Goal: Task Accomplishment & Management: Manage account settings

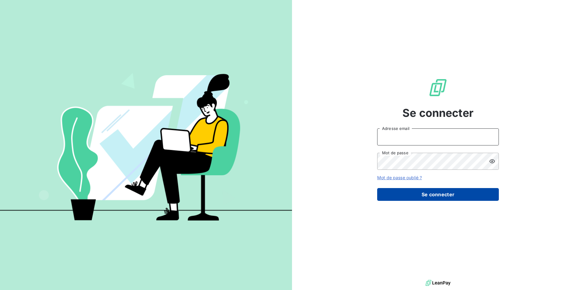
type input "[EMAIL_ADDRESS][DOMAIN_NAME]"
click at [398, 190] on button "Se connecter" at bounding box center [438, 194] width 122 height 13
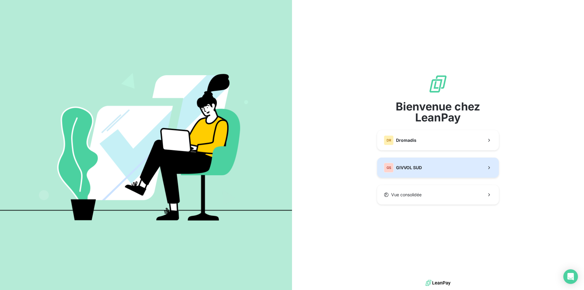
click at [418, 171] on div "GS GIVVOL SUD" at bounding box center [403, 168] width 38 height 10
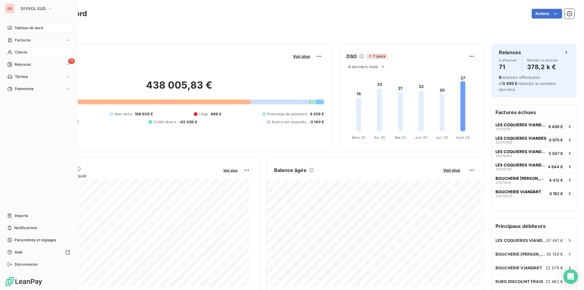
click at [26, 56] on div "Clients" at bounding box center [39, 52] width 68 height 10
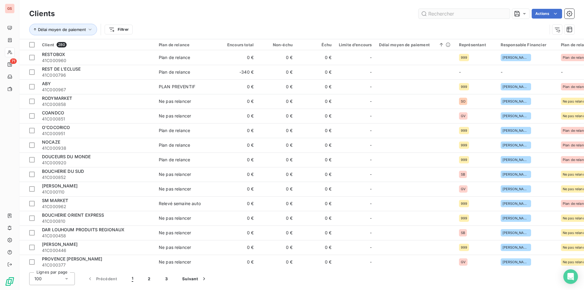
click at [446, 16] on input "text" at bounding box center [463, 14] width 91 height 10
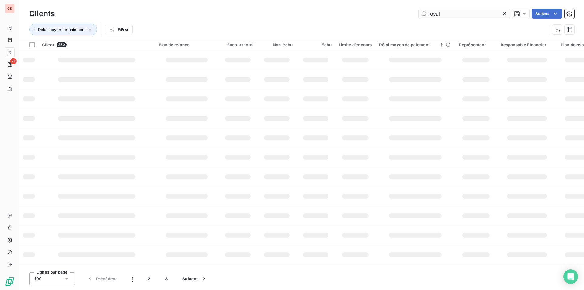
type input "royal"
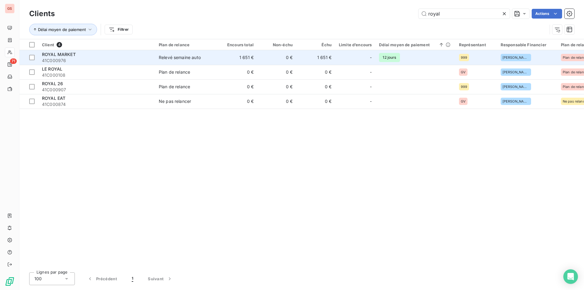
click at [66, 54] on span "ROYAL MARKET" at bounding box center [59, 54] width 34 height 5
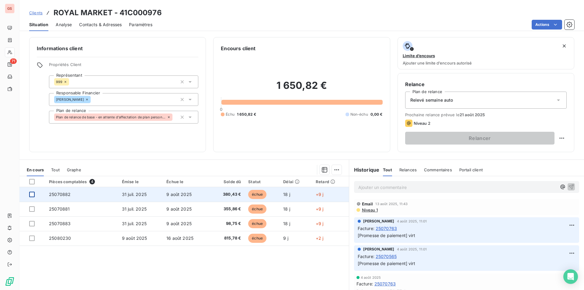
click at [31, 195] on div at bounding box center [31, 193] width 5 height 5
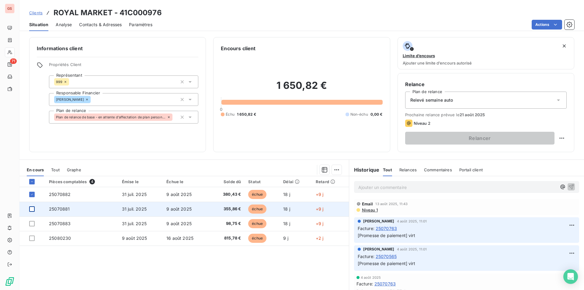
drag, startPoint x: 30, startPoint y: 208, endPoint x: 33, endPoint y: 214, distance: 6.4
click at [31, 208] on div at bounding box center [31, 208] width 5 height 5
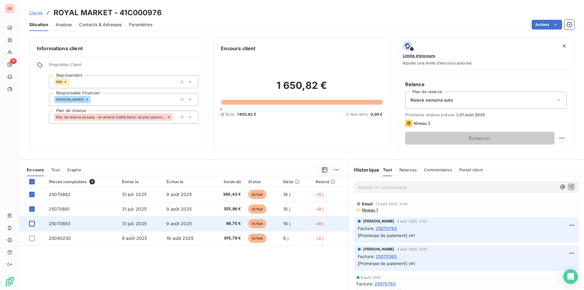
click at [33, 223] on div at bounding box center [31, 223] width 5 height 5
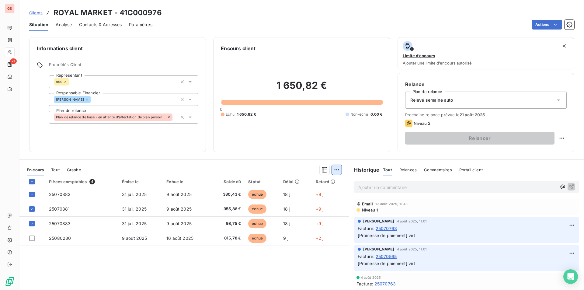
click at [338, 171] on div "En cours Tout Graphe" at bounding box center [183, 169] width 329 height 13
click at [336, 171] on html "GS 71 Clients ROYAL MARKET - 41C000976 Situation Analyse Contacts & Adresses Pa…" at bounding box center [292, 145] width 584 height 290
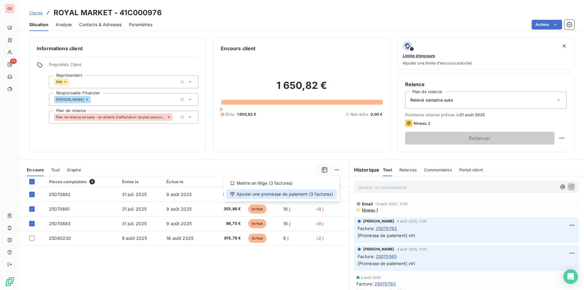
click at [276, 195] on div "Ajouter une promesse de paiement (3 factures)" at bounding box center [281, 194] width 110 height 10
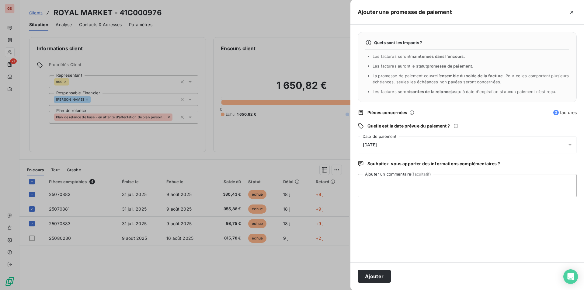
click at [392, 153] on div "Quels sont les impacts ? Les factures seront maintenues dans l’encours . Les fa…" at bounding box center [466, 143] width 233 height 237
click at [395, 148] on div "19/08/2025" at bounding box center [466, 144] width 219 height 17
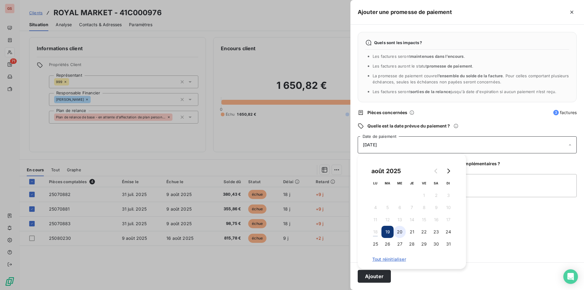
click at [401, 233] on button "20" at bounding box center [399, 232] width 12 height 12
click at [528, 187] on textarea "Ajouter un commentaire (facultatif)" at bounding box center [466, 185] width 219 height 23
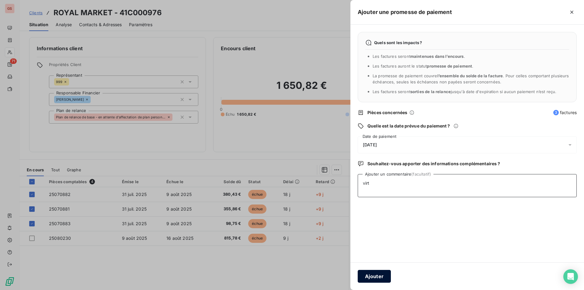
type textarea "virt"
click at [380, 272] on button "Ajouter" at bounding box center [373, 276] width 33 height 13
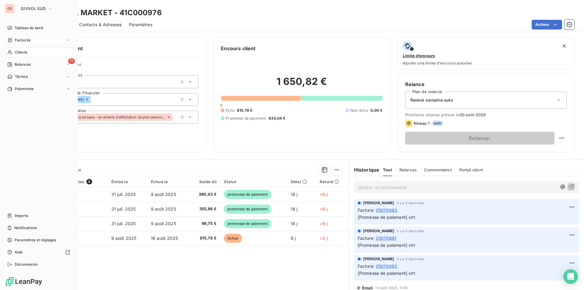
click at [21, 52] on span "Clients" at bounding box center [21, 52] width 12 height 5
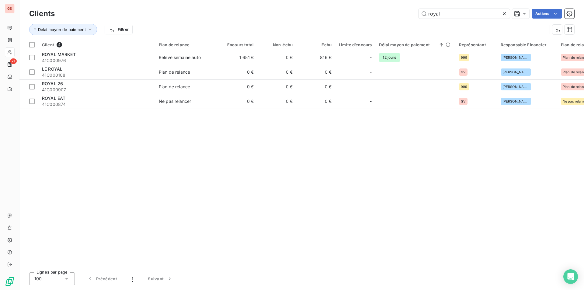
drag, startPoint x: 445, startPoint y: 17, endPoint x: 404, endPoint y: 16, distance: 41.0
click at [404, 16] on div "royal Actions" at bounding box center [318, 14] width 512 height 10
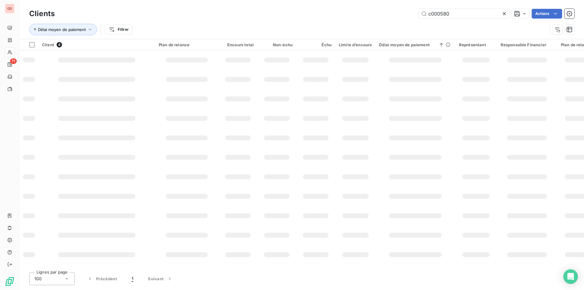
type input "c000580"
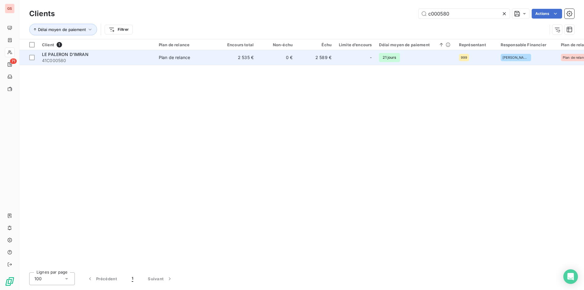
click at [134, 61] on span "41C000580" at bounding box center [96, 60] width 109 height 6
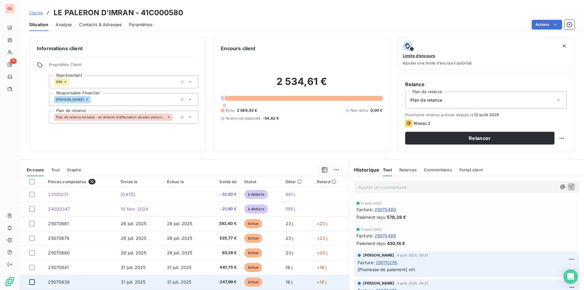
click at [33, 281] on div at bounding box center [31, 281] width 5 height 5
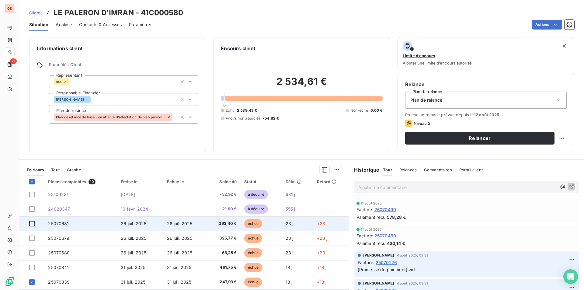
click at [31, 225] on div at bounding box center [31, 223] width 5 height 5
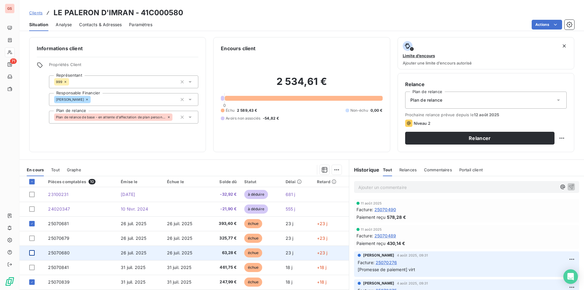
click at [34, 252] on div at bounding box center [31, 252] width 5 height 5
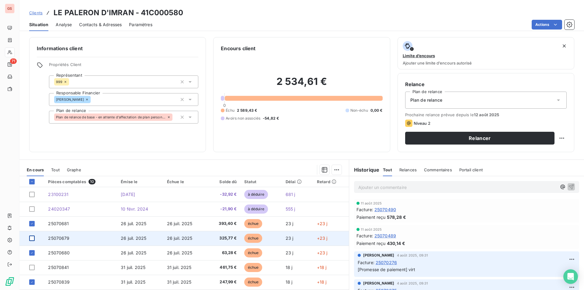
click at [31, 239] on div at bounding box center [31, 237] width 5 height 5
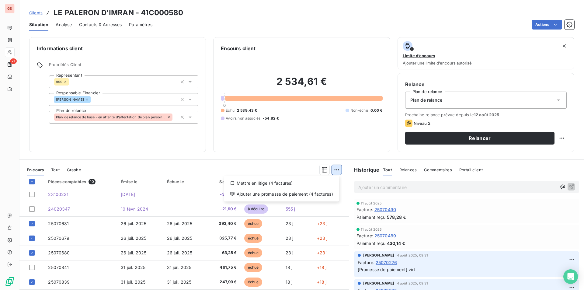
click at [332, 167] on html "GS 71 Clients LE PALERON D'IMRAN - 41C000580 Situation Analyse Contacts & Adres…" at bounding box center [292, 145] width 584 height 290
click at [292, 196] on div "Ajouter une promesse de paiement (4 factures)" at bounding box center [281, 194] width 110 height 10
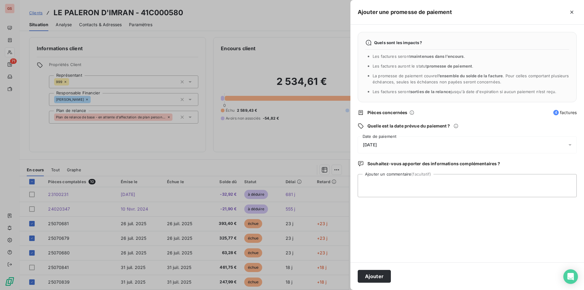
click at [404, 147] on div "19/08/2025" at bounding box center [466, 144] width 219 height 17
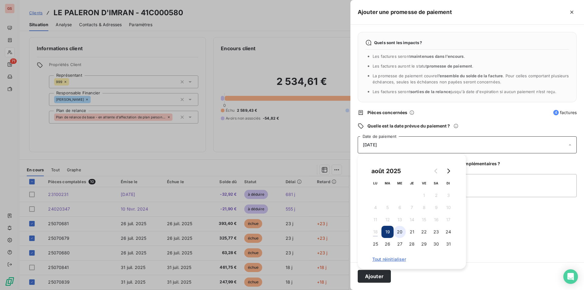
click at [399, 231] on button "20" at bounding box center [399, 232] width 12 height 12
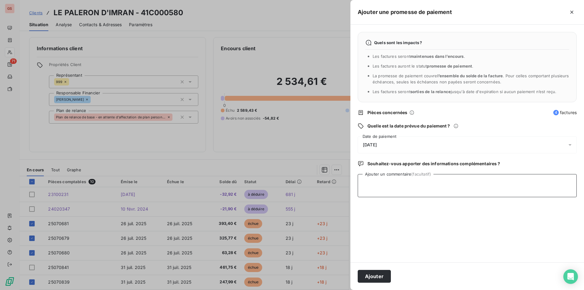
click at [489, 185] on textarea "Ajouter un commentaire (facultatif)" at bounding box center [466, 185] width 219 height 23
type textarea "virt"
click at [377, 275] on button "Ajouter" at bounding box center [373, 276] width 33 height 13
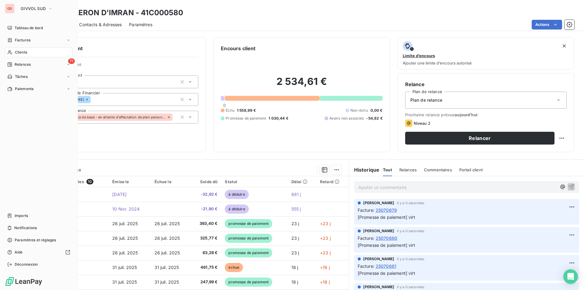
click at [34, 50] on div "Clients" at bounding box center [39, 52] width 68 height 10
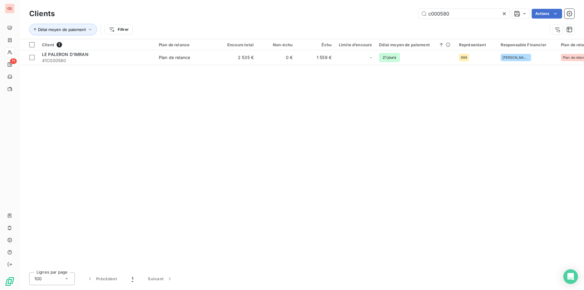
drag, startPoint x: 441, startPoint y: 16, endPoint x: 489, endPoint y: 22, distance: 47.9
click at [488, 22] on div "Clients c000580 Actions Délai moyen de paiement Filtrer" at bounding box center [301, 23] width 545 height 32
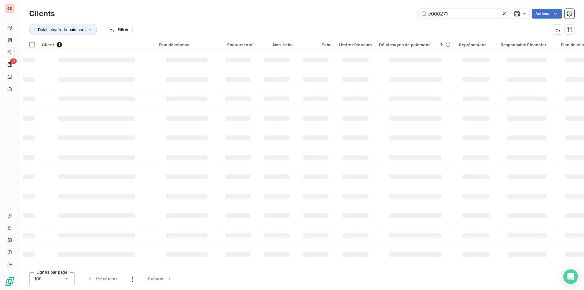
type input "c000271"
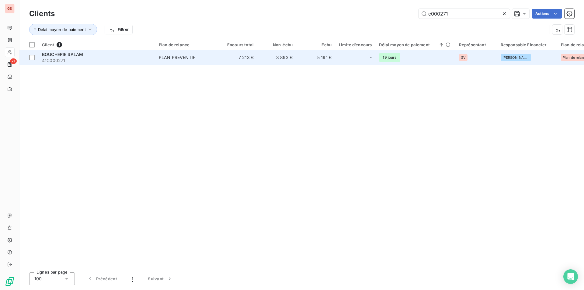
click at [199, 61] on td "PLAN PREVENTIF" at bounding box center [186, 57] width 63 height 15
